Goal: Task Accomplishment & Management: Complete application form

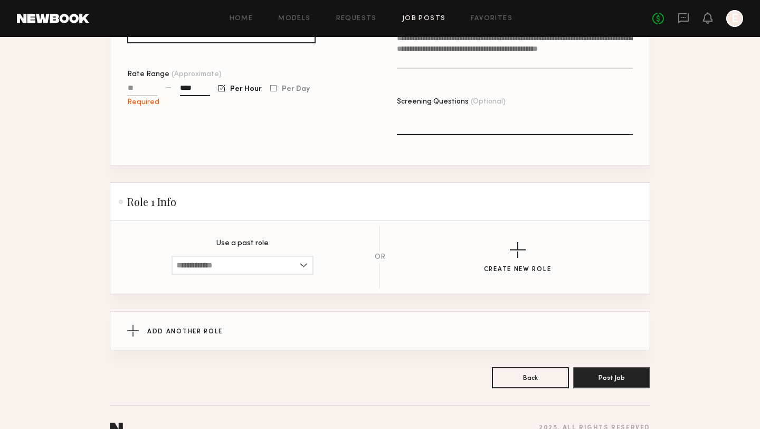
scroll to position [401, 0]
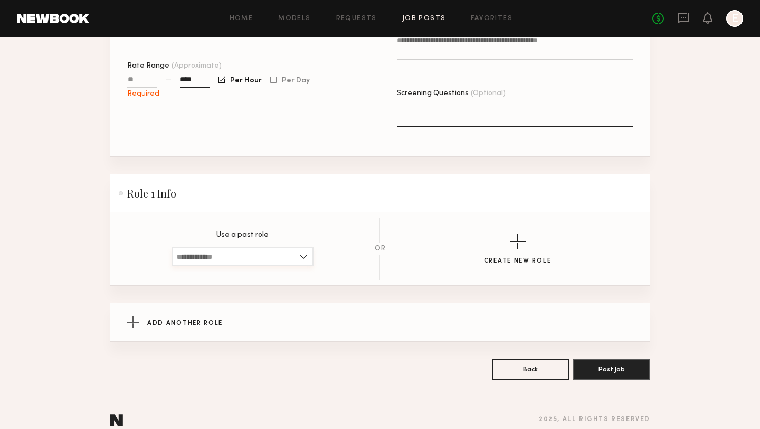
click at [302, 247] on input at bounding box center [243, 256] width 142 height 19
click at [283, 266] on div "[DEMOGRAPHIC_DATA], 23–29, All ethnicities" at bounding box center [243, 274] width 140 height 17
type input "**********"
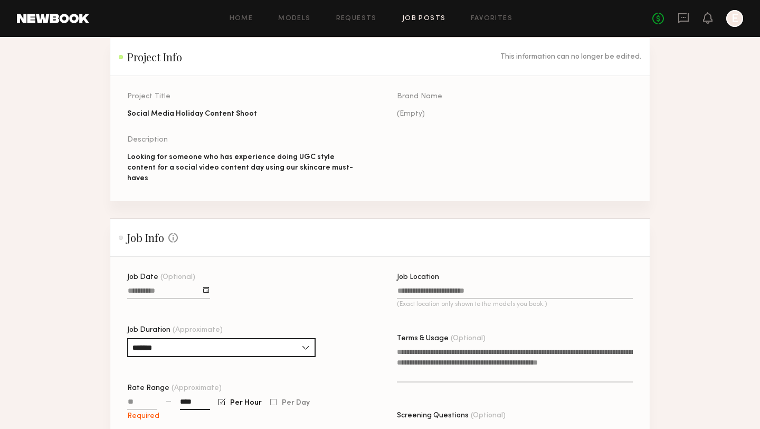
scroll to position [76, 0]
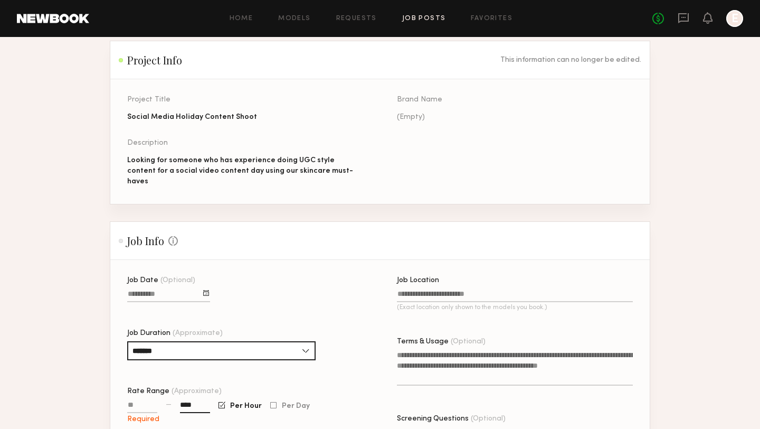
click at [206, 290] on div at bounding box center [206, 293] width 6 height 6
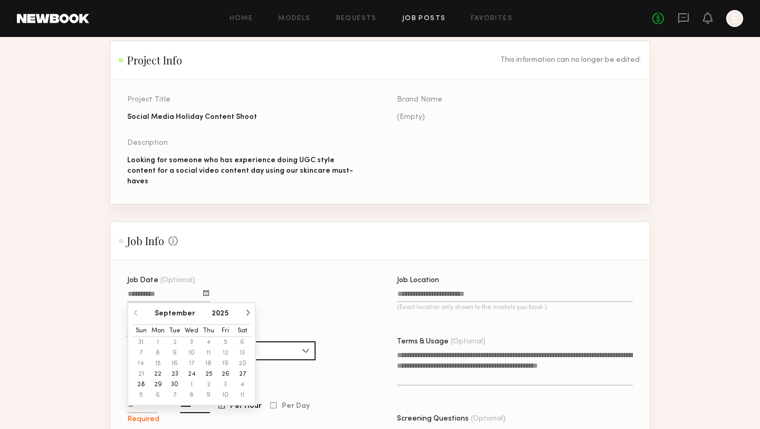
click at [248, 309] on button "button" at bounding box center [247, 312] width 6 height 6
click at [193, 358] on button "15" at bounding box center [191, 363] width 17 height 11
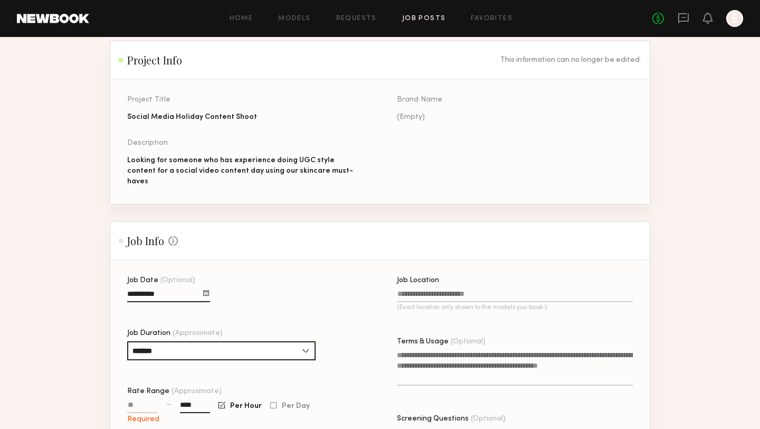
click at [277, 312] on div "Job Date (Optional) Job Duration (Approximate) ******* 1 hour 2 hours 3 hours 4…" at bounding box center [245, 379] width 236 height 205
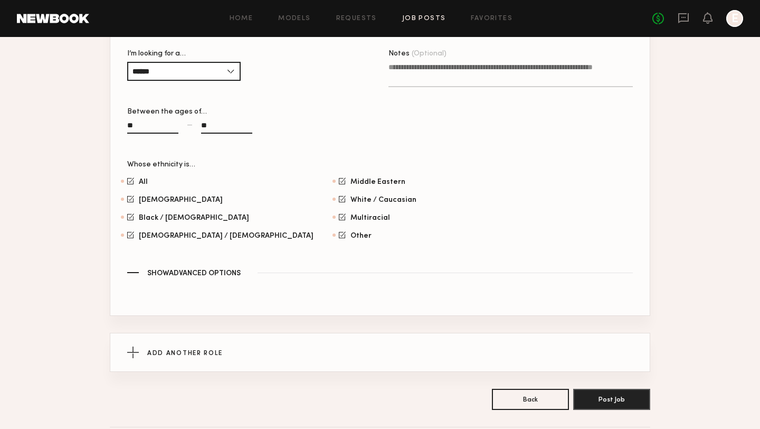
scroll to position [686, 0]
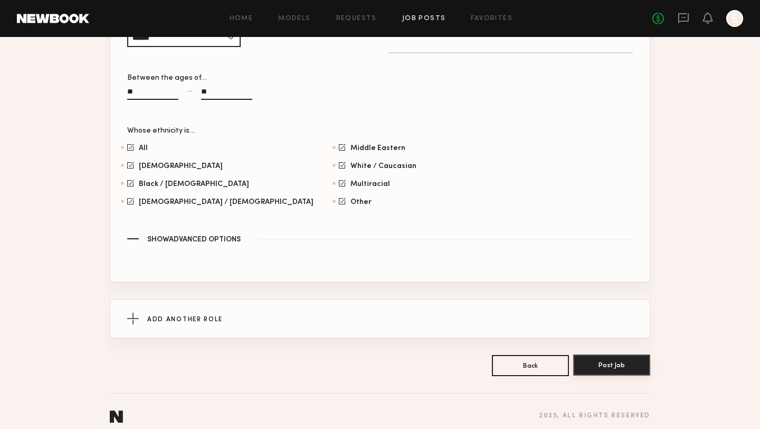
click at [593, 358] on button "Post Job" at bounding box center [611, 364] width 77 height 21
click at [602, 354] on button "Post Job" at bounding box center [611, 364] width 77 height 21
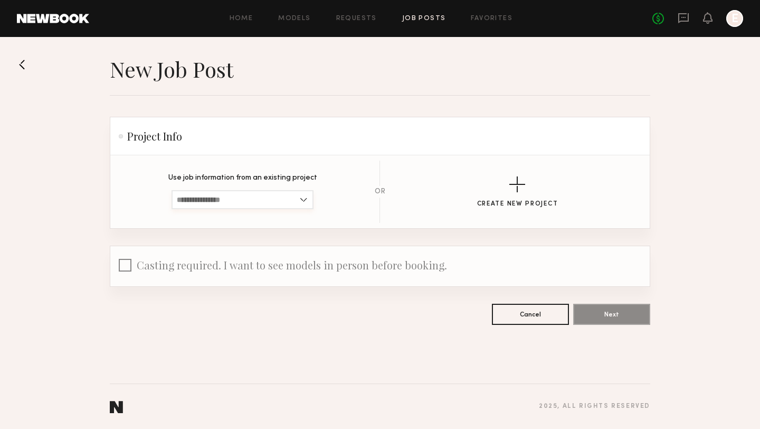
click at [303, 201] on input at bounding box center [243, 199] width 142 height 19
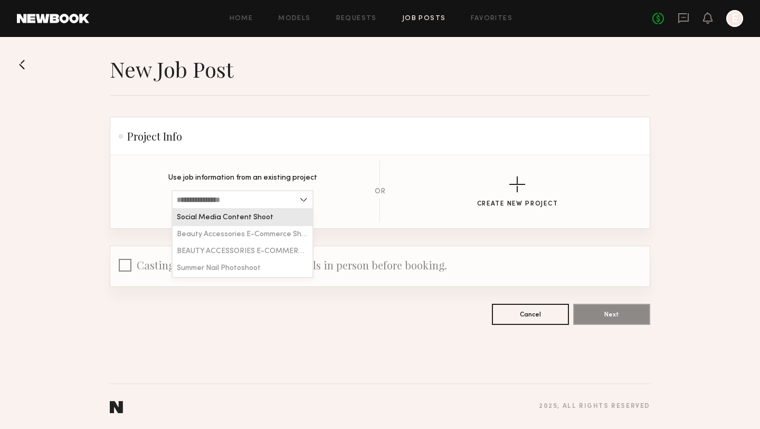
click at [280, 214] on div "Social Media Content Shoot" at bounding box center [243, 217] width 140 height 17
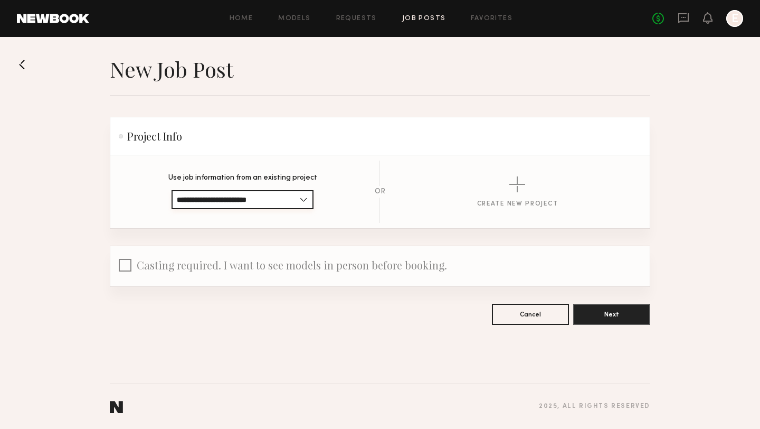
type input "**********"
click at [608, 317] on button "Next" at bounding box center [611, 313] width 77 height 21
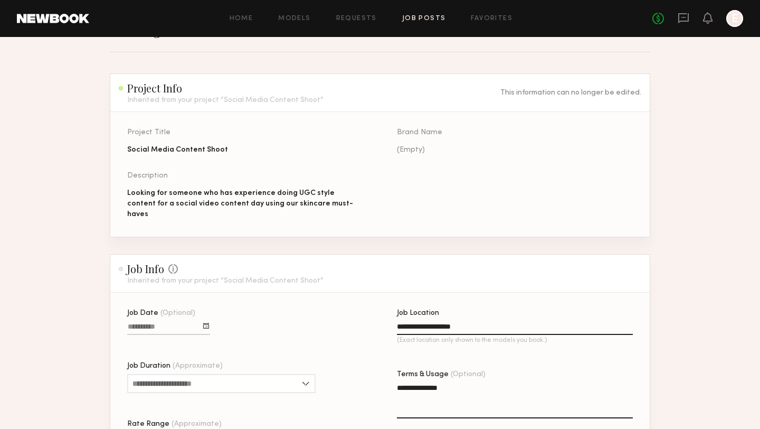
scroll to position [45, 0]
